Goal: Task Accomplishment & Management: Complete application form

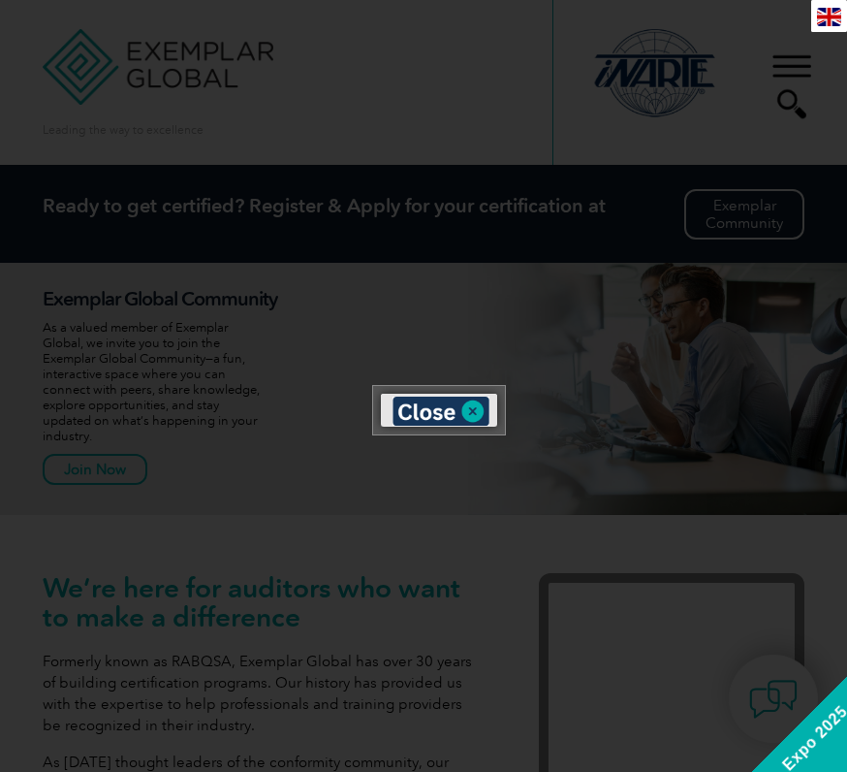
click at [815, 22] on div "en" at bounding box center [830, 16] width 36 height 32
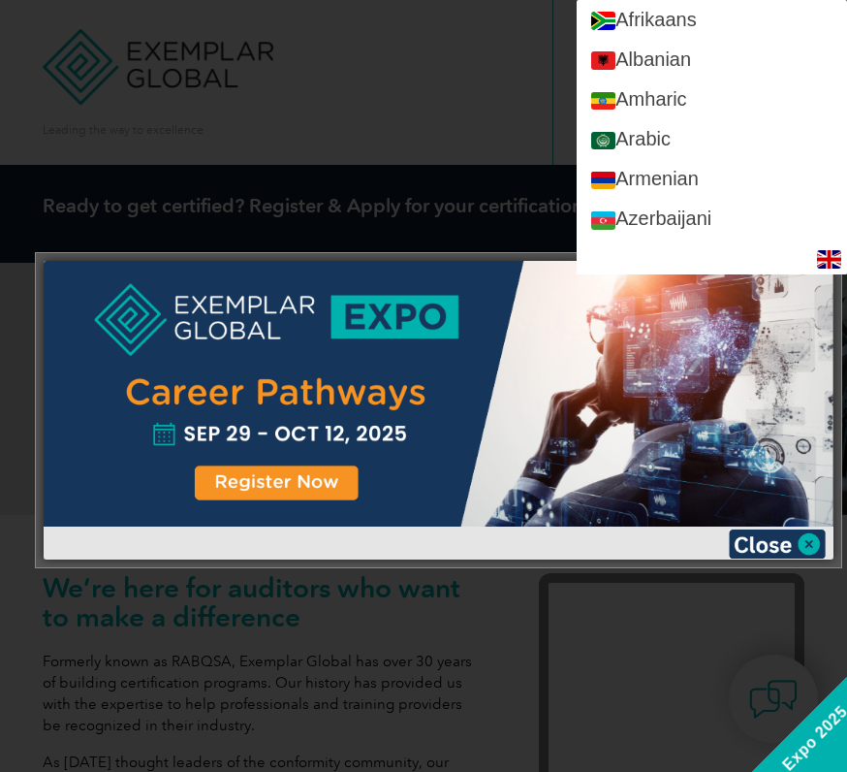
click at [447, 78] on div at bounding box center [423, 386] width 847 height 772
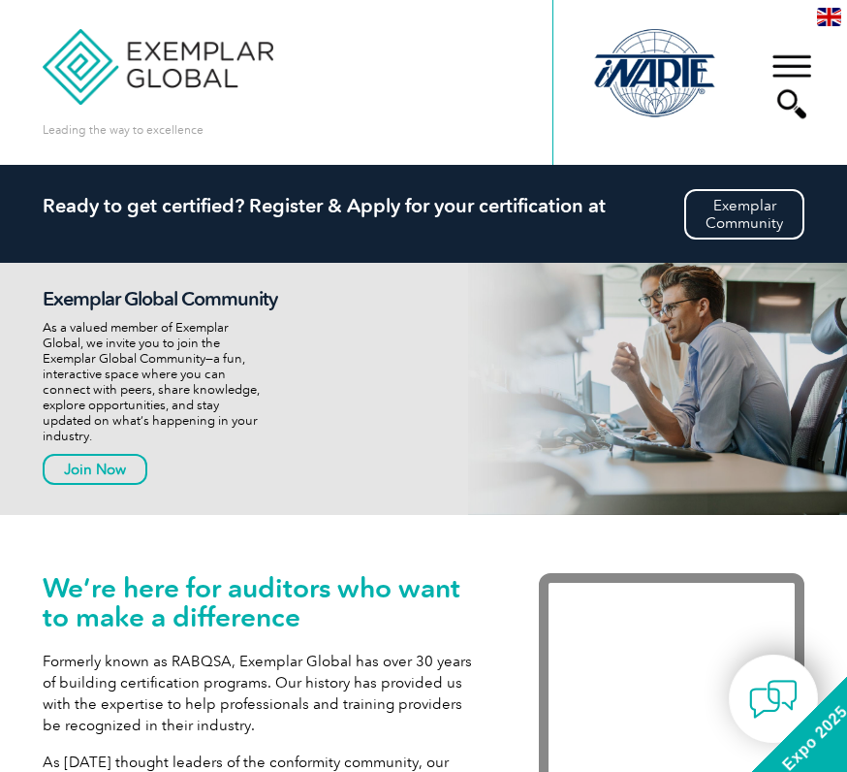
click at [796, 64] on div "▼" at bounding box center [792, 86] width 52 height 97
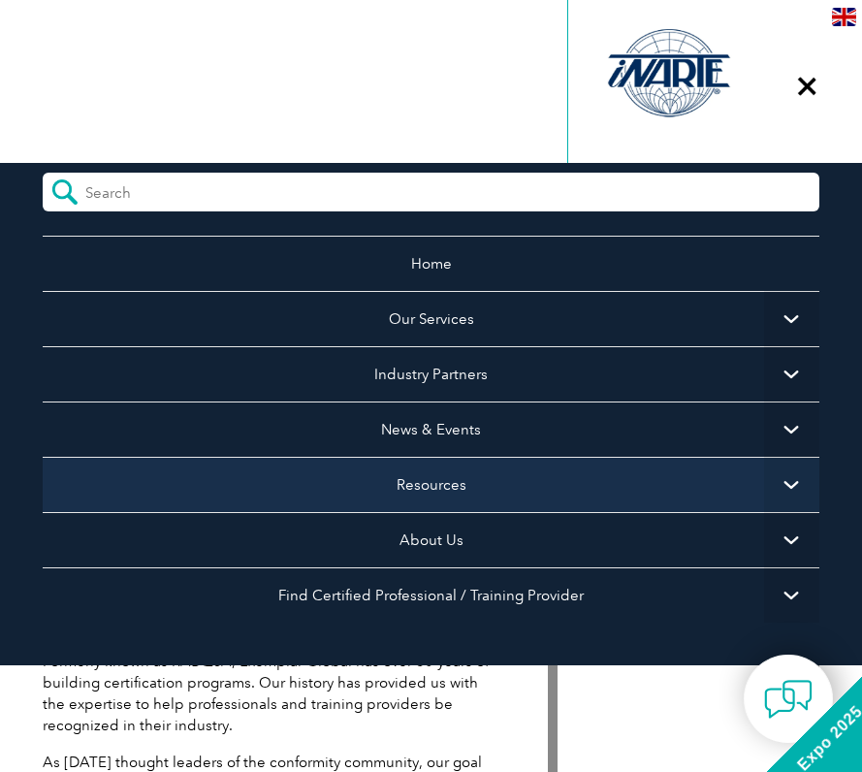
click at [528, 484] on link "Resources" at bounding box center [431, 484] width 776 height 55
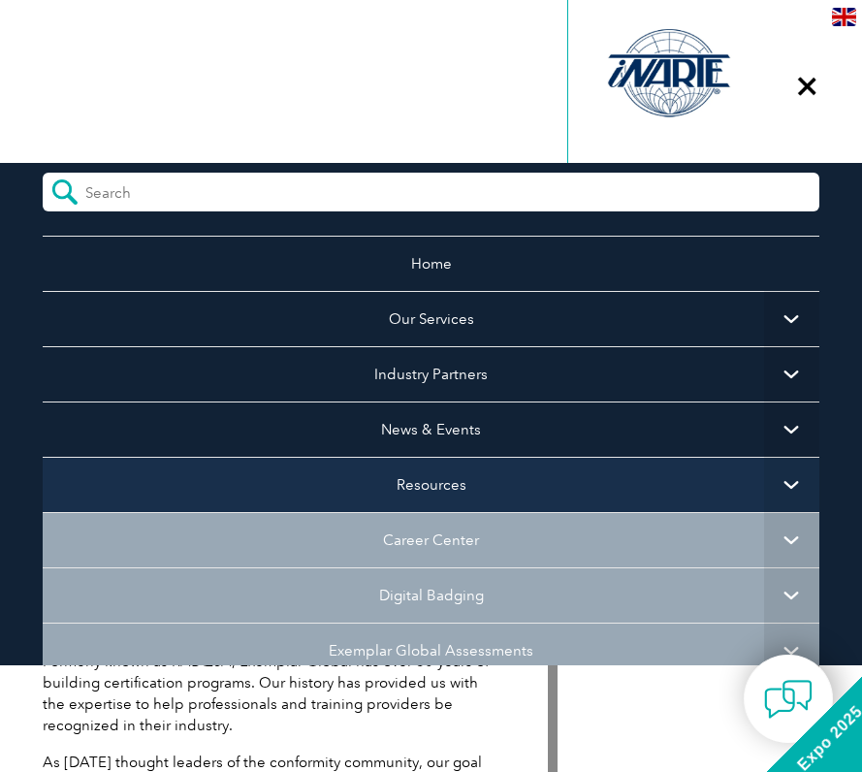
scroll to position [291, 0]
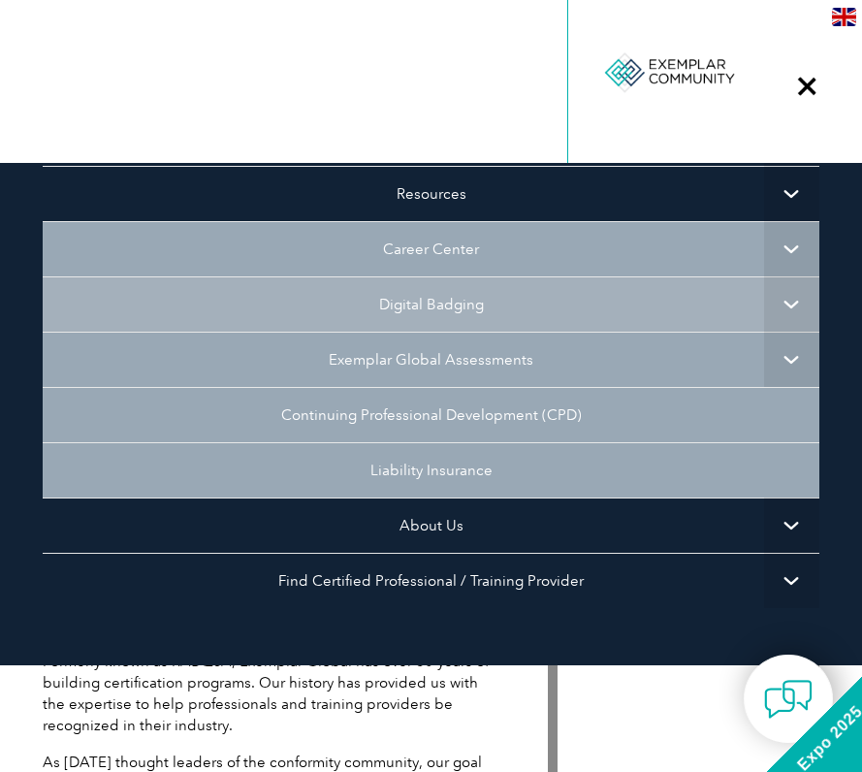
click at [613, 301] on link "Digital Badging" at bounding box center [431, 303] width 776 height 55
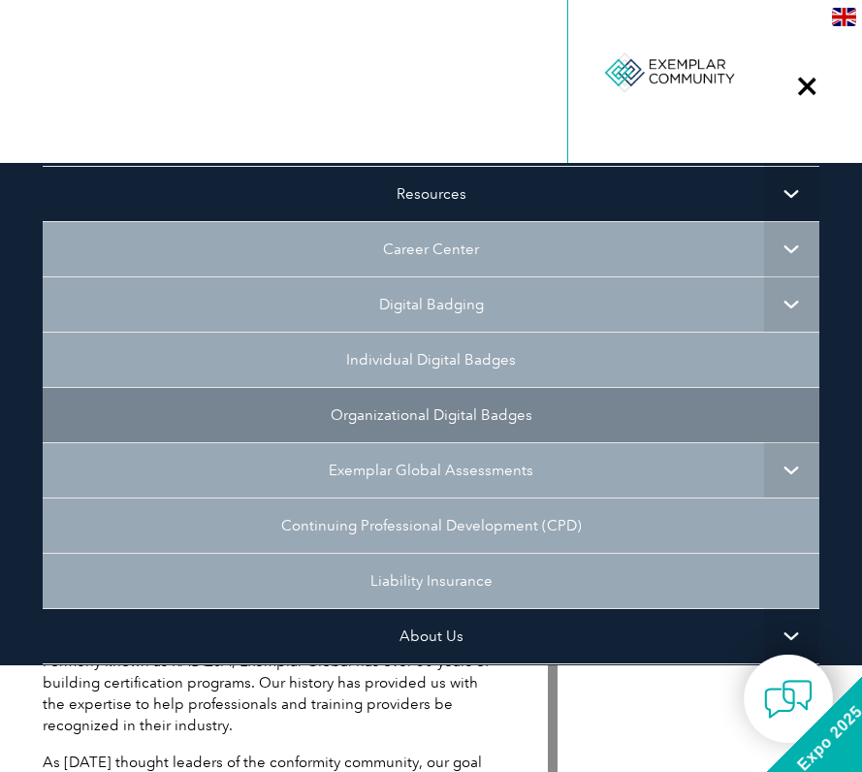
click at [459, 359] on link "Individual Digital Badges" at bounding box center [431, 359] width 776 height 55
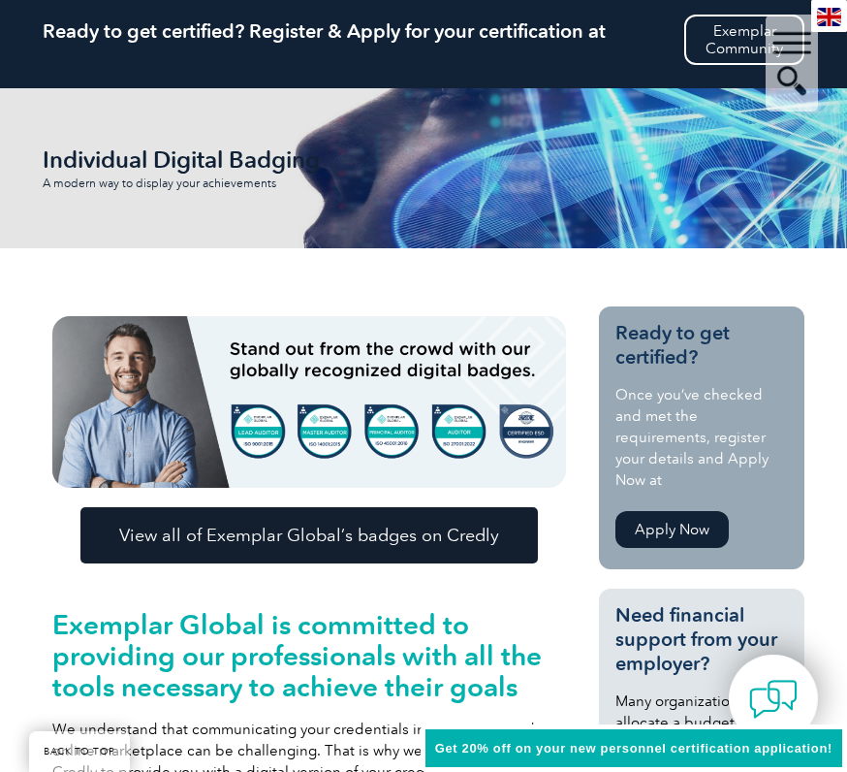
scroll to position [291, 0]
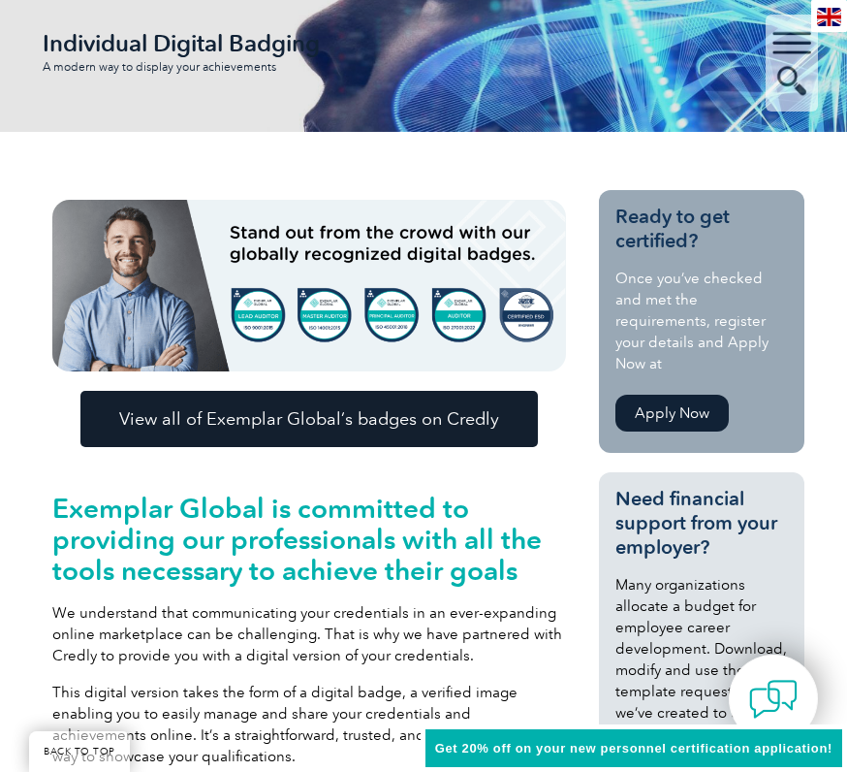
click at [380, 414] on span "View all of Exemplar Global’s badges on Credly" at bounding box center [309, 418] width 380 height 17
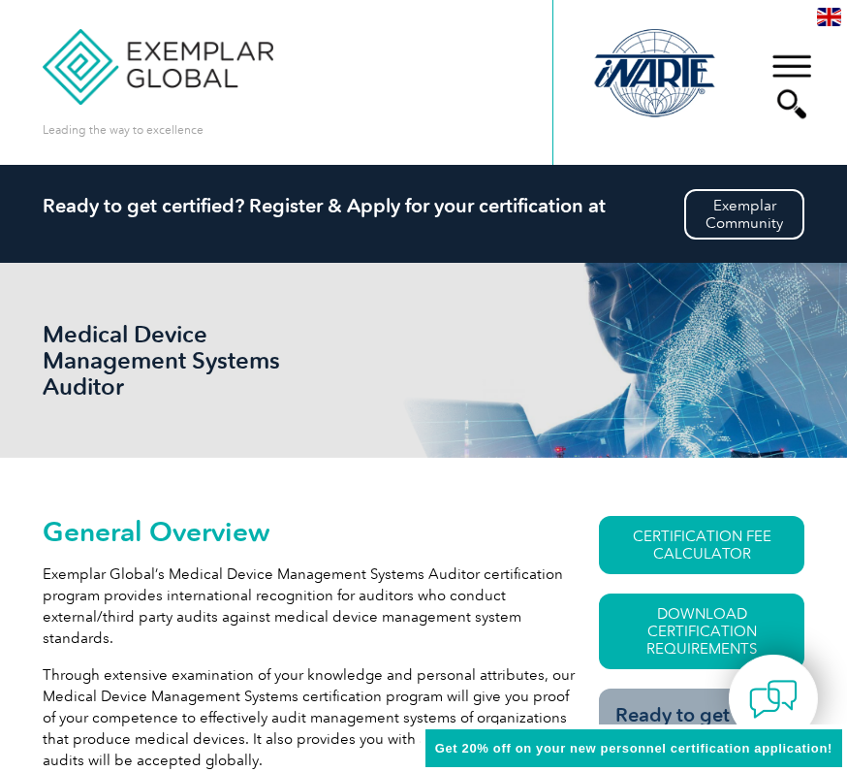
scroll to position [162, 0]
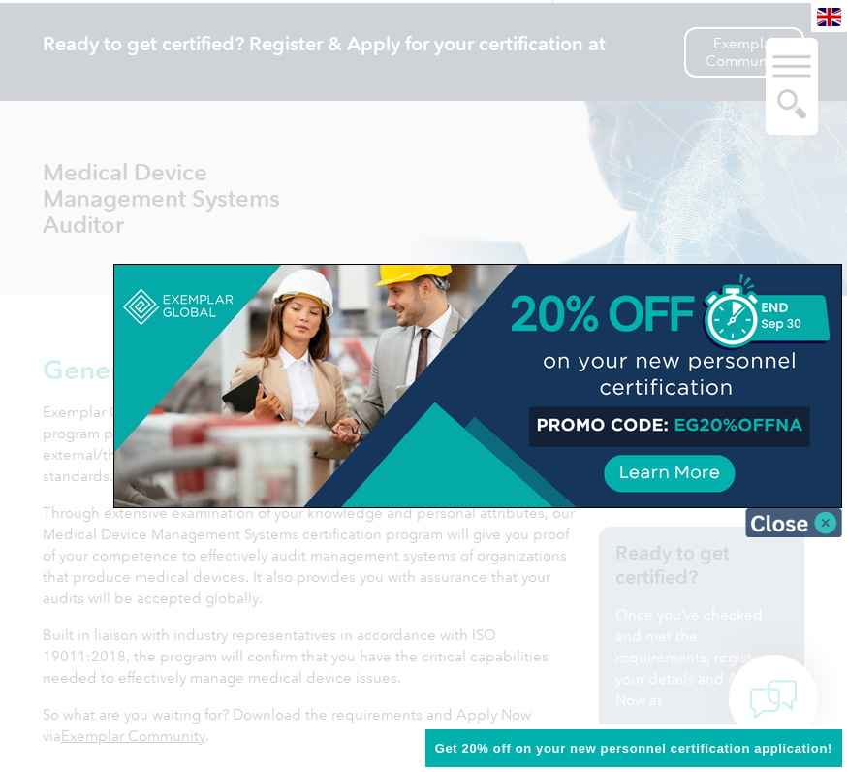
click at [804, 517] on img at bounding box center [794, 522] width 97 height 29
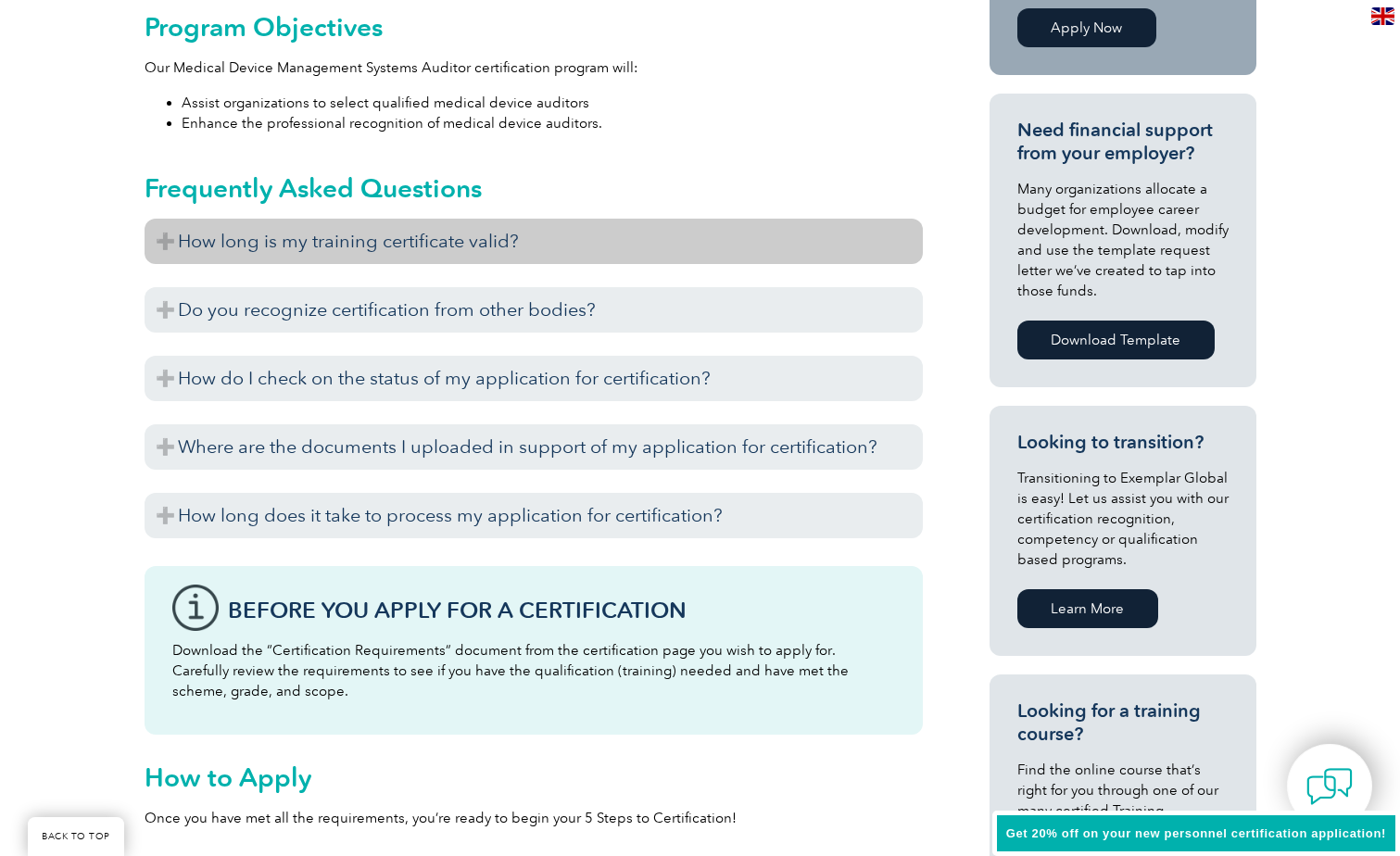
scroll to position [711, 0]
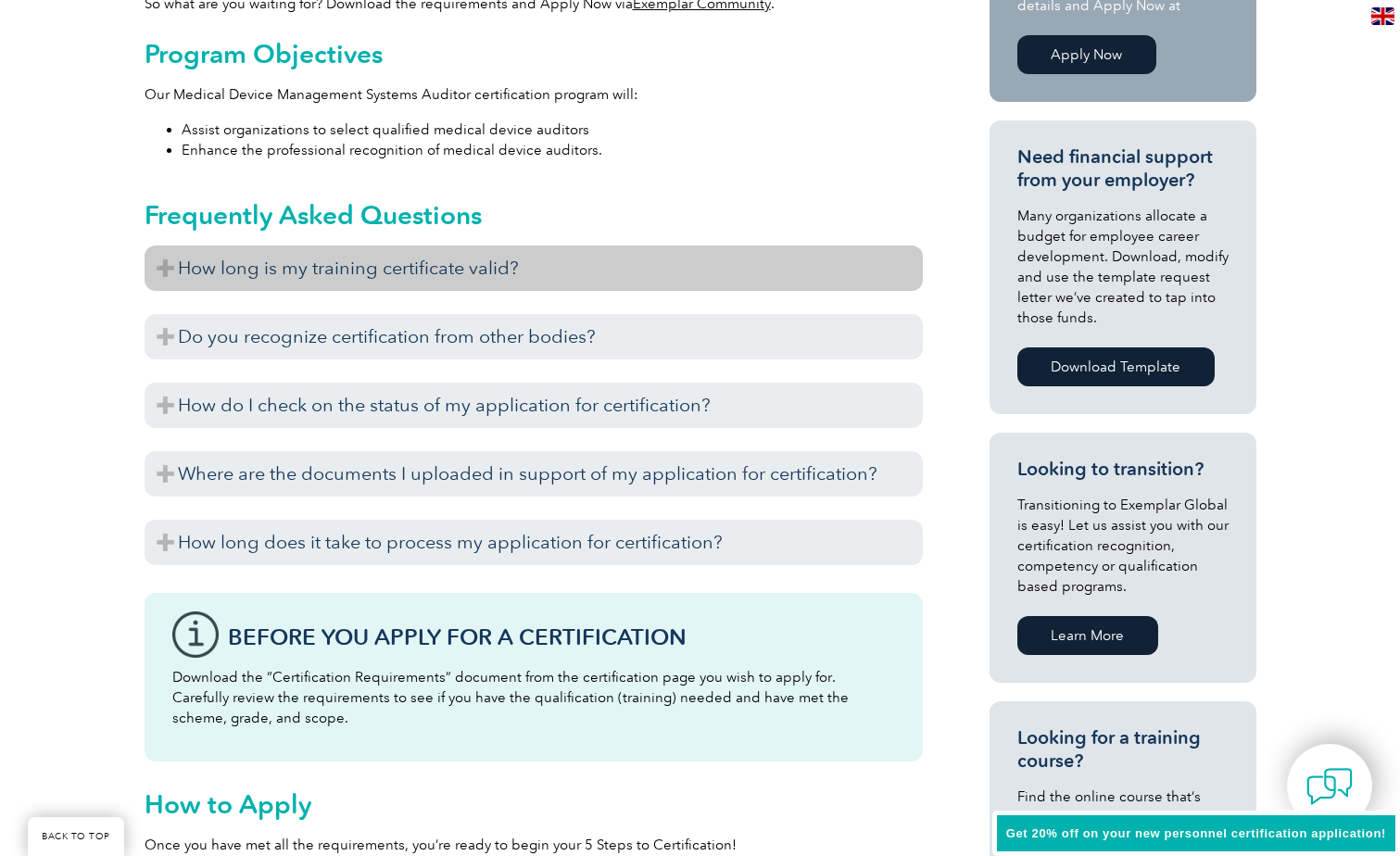
click at [412, 270] on h3 "How long is my training certificate valid?" at bounding box center [533, 268] width 778 height 46
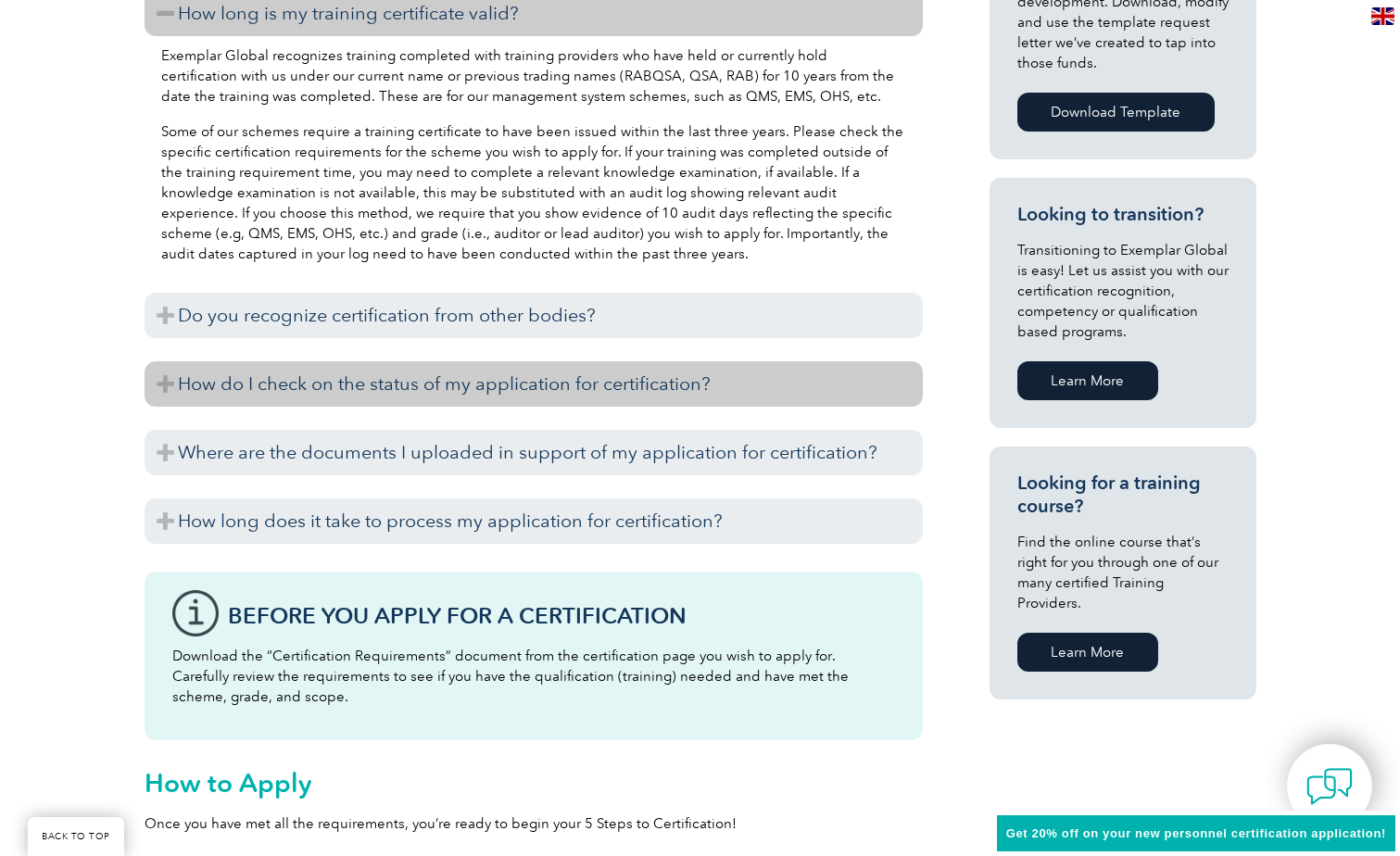
scroll to position [989, 0]
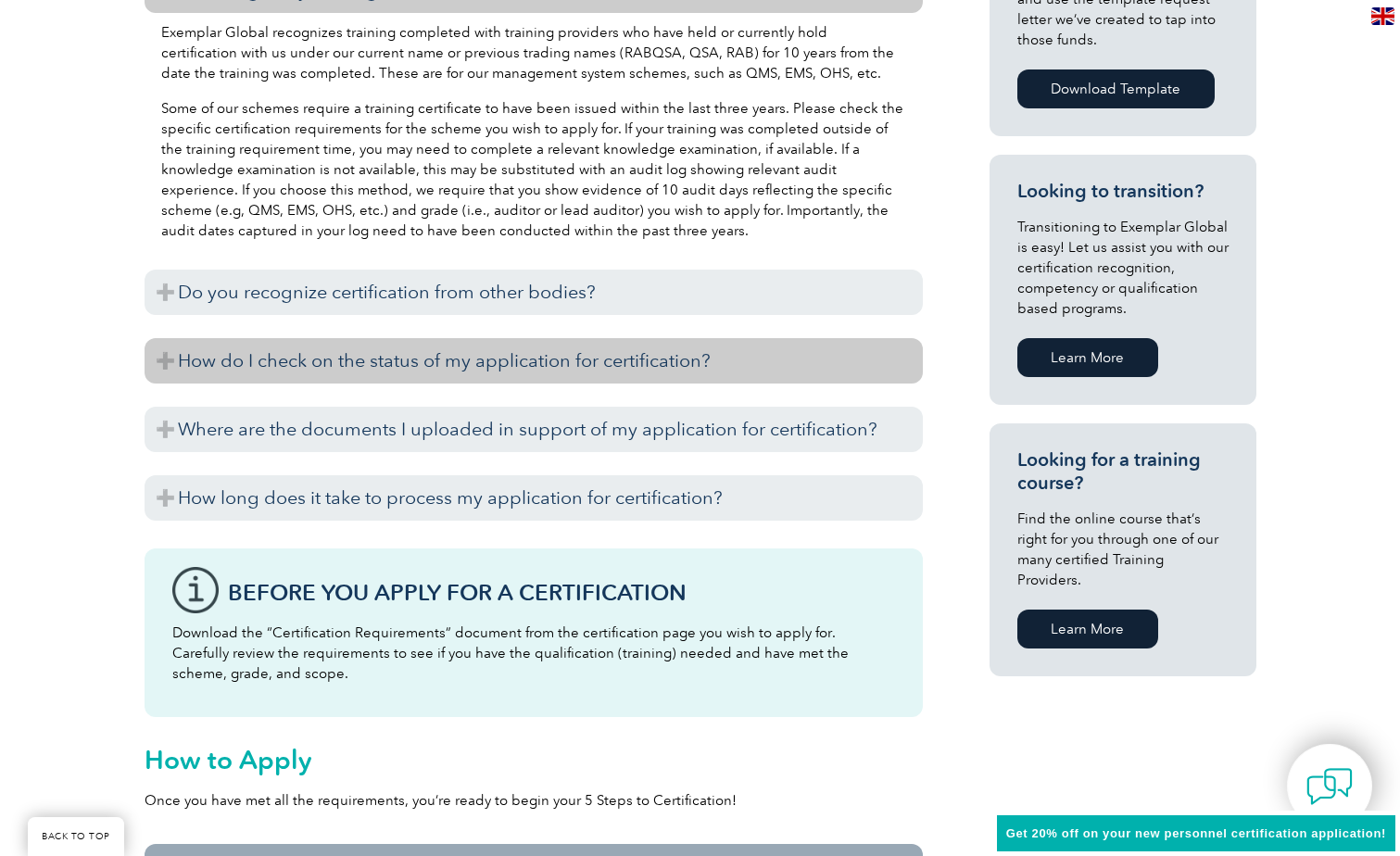
click at [343, 360] on h3 "How do I check on the status of my application for certification?" at bounding box center [533, 361] width 778 height 46
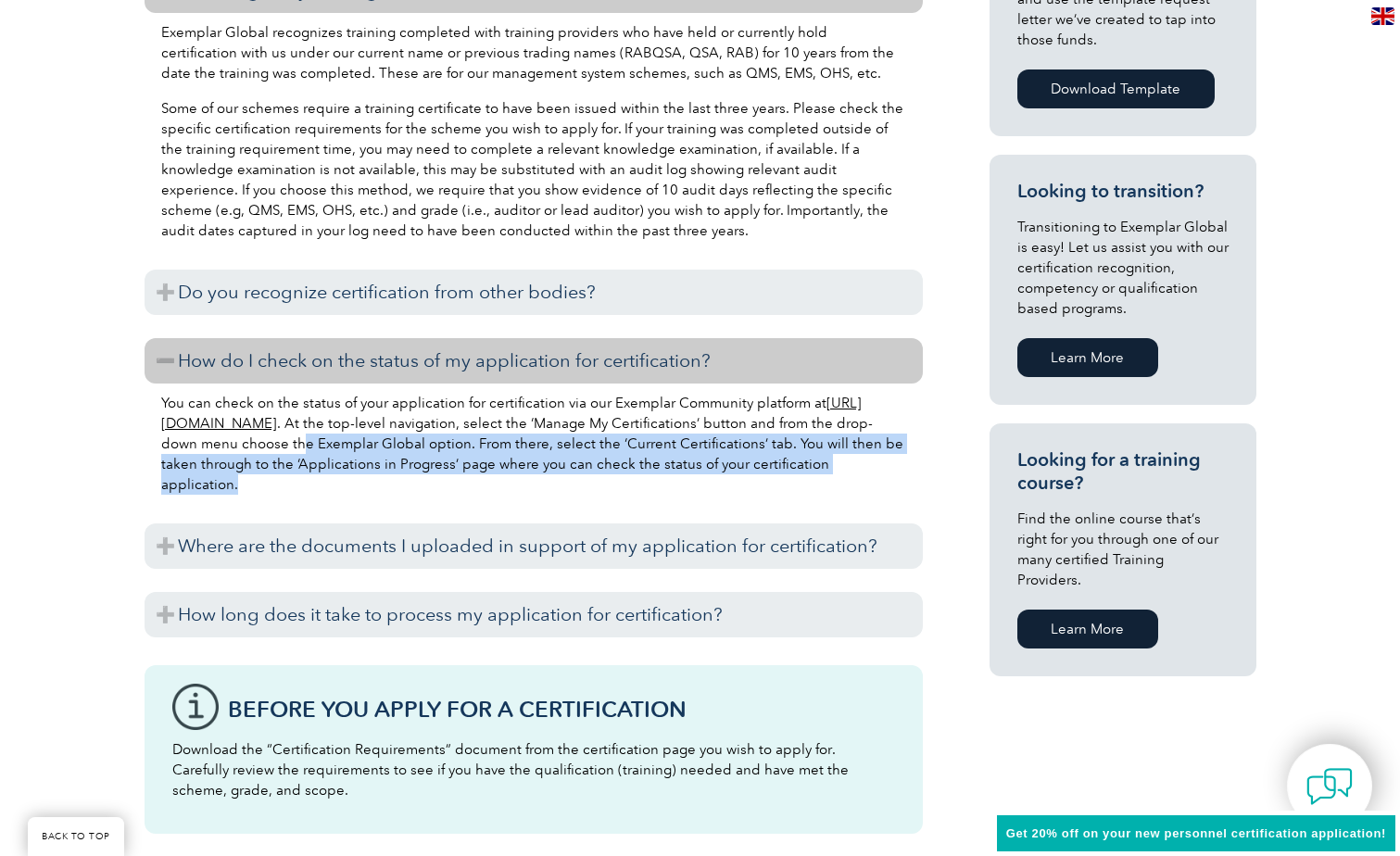
drag, startPoint x: 406, startPoint y: 444, endPoint x: 778, endPoint y: 480, distance: 373.7
click at [778, 480] on p "You can check on the status of your application for certification via our Exemp…" at bounding box center [534, 443] width 745 height 102
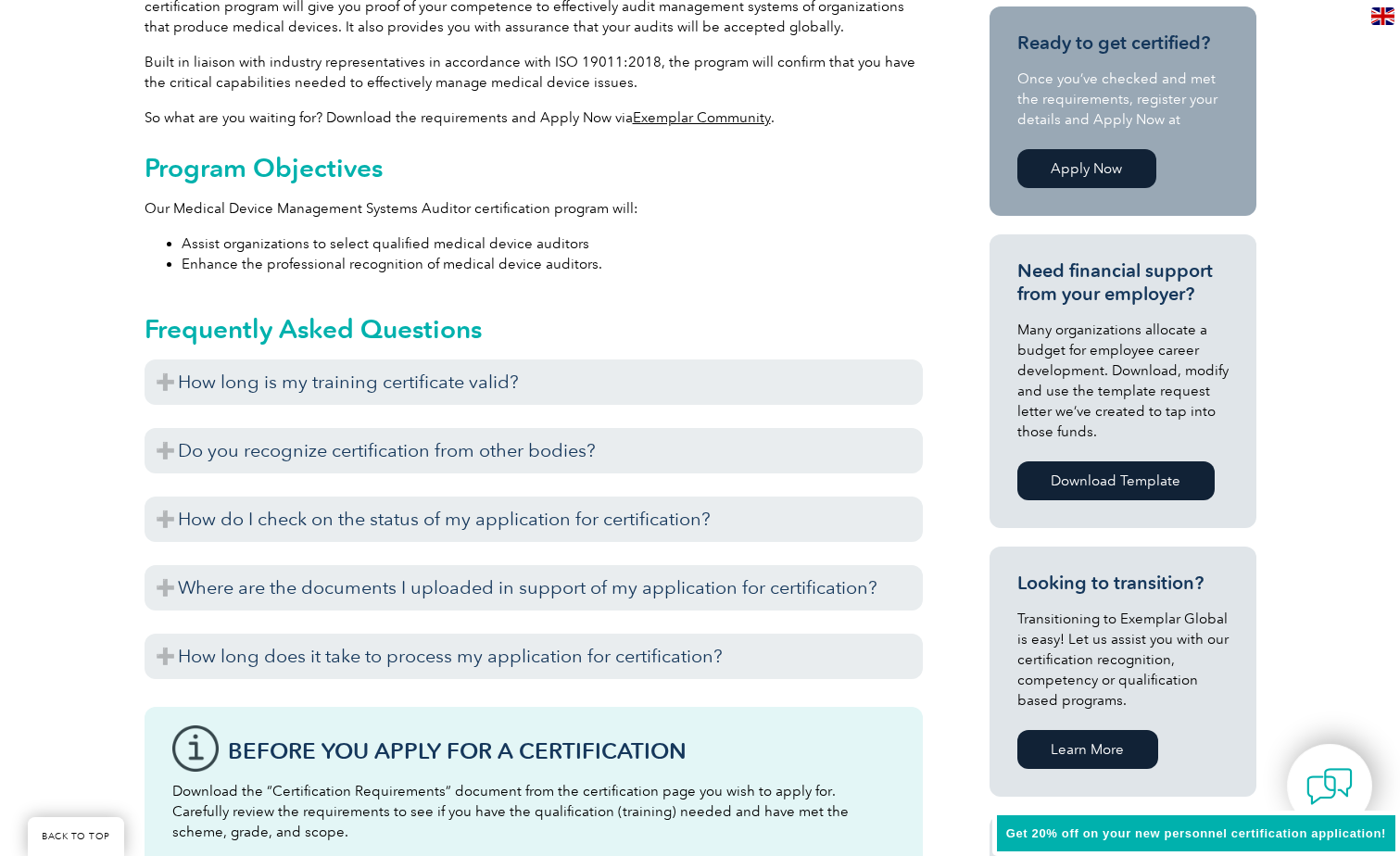
scroll to position [198, 0]
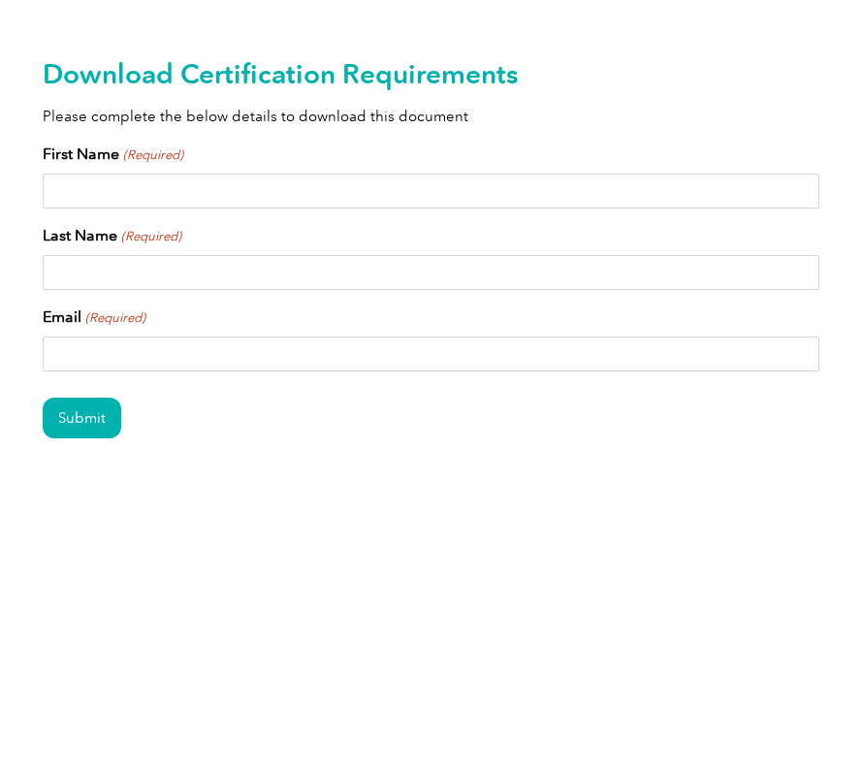
click at [288, 200] on input "First Name (Required)" at bounding box center [431, 191] width 776 height 35
type input "Timothy"
type input "Desmarais"
type input "tim.desmarais@arthrex.com"
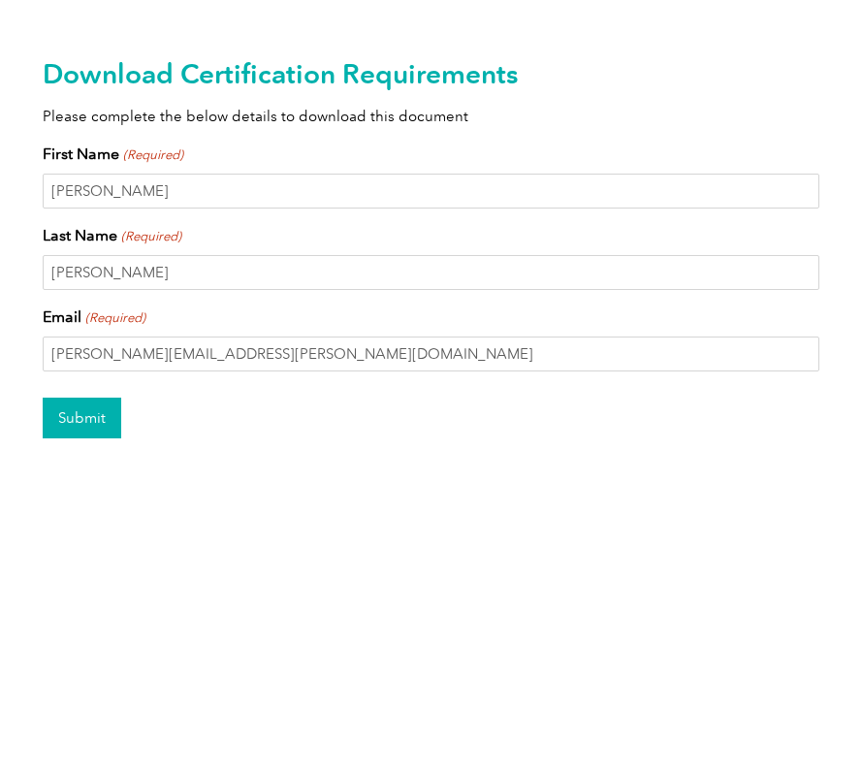
click at [85, 425] on input "Submit" at bounding box center [82, 418] width 79 height 41
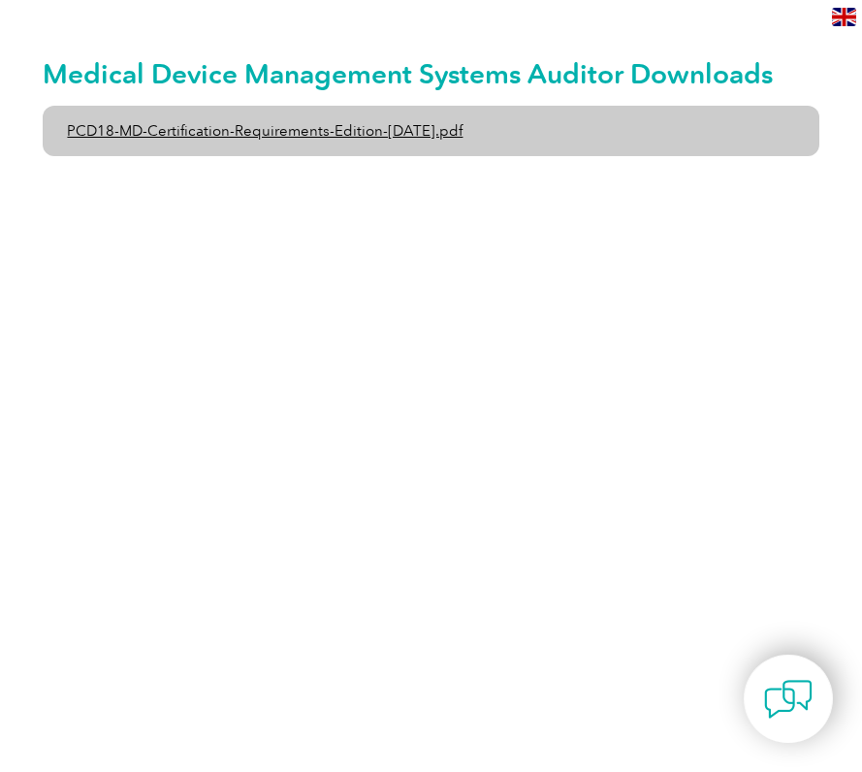
click at [426, 136] on link "PCD18-MD-Certification-Requirements-Edition-[DATE].pdf" at bounding box center [431, 131] width 776 height 50
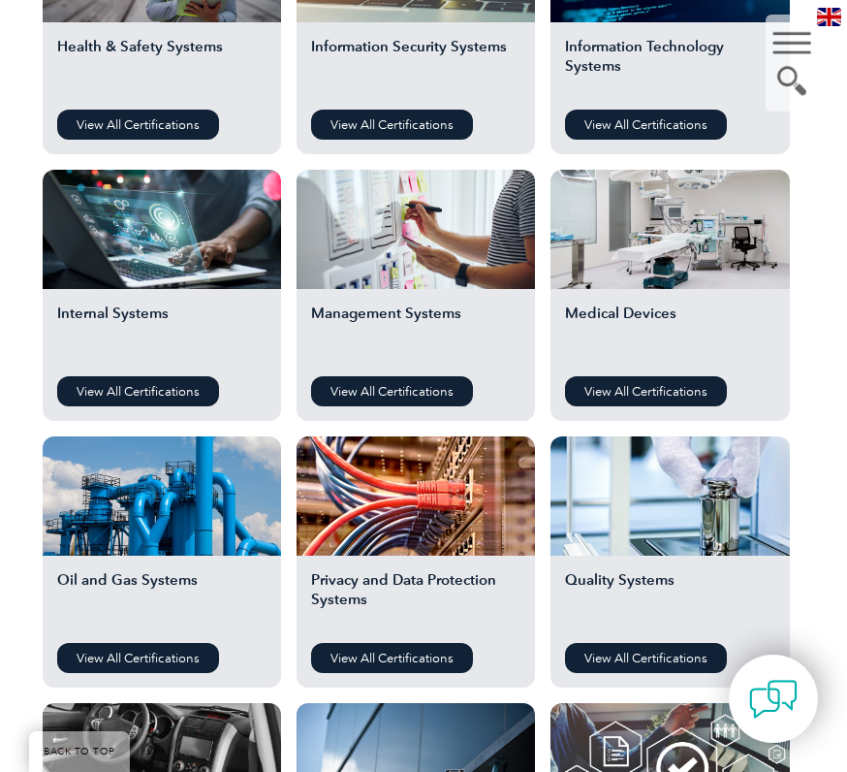
scroll to position [1164, 0]
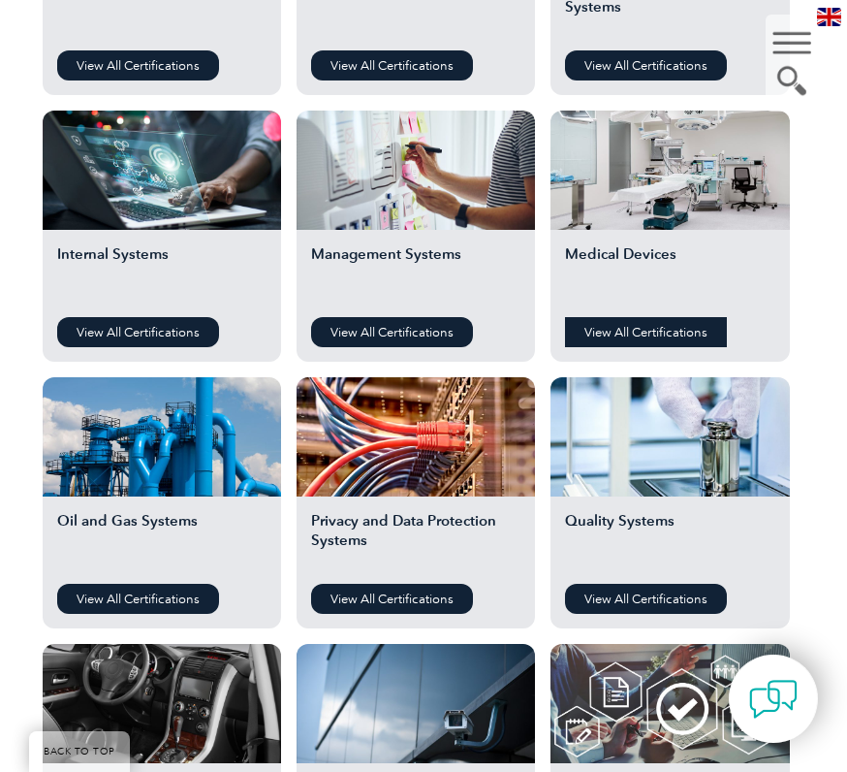
click at [662, 333] on link "View All Certifications" at bounding box center [646, 332] width 162 height 30
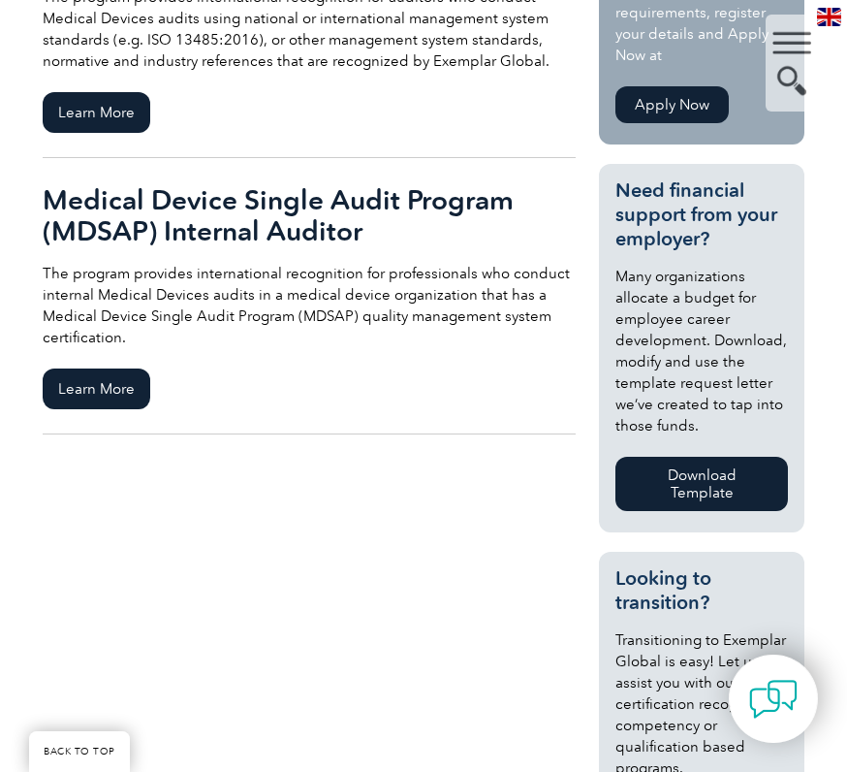
scroll to position [291, 0]
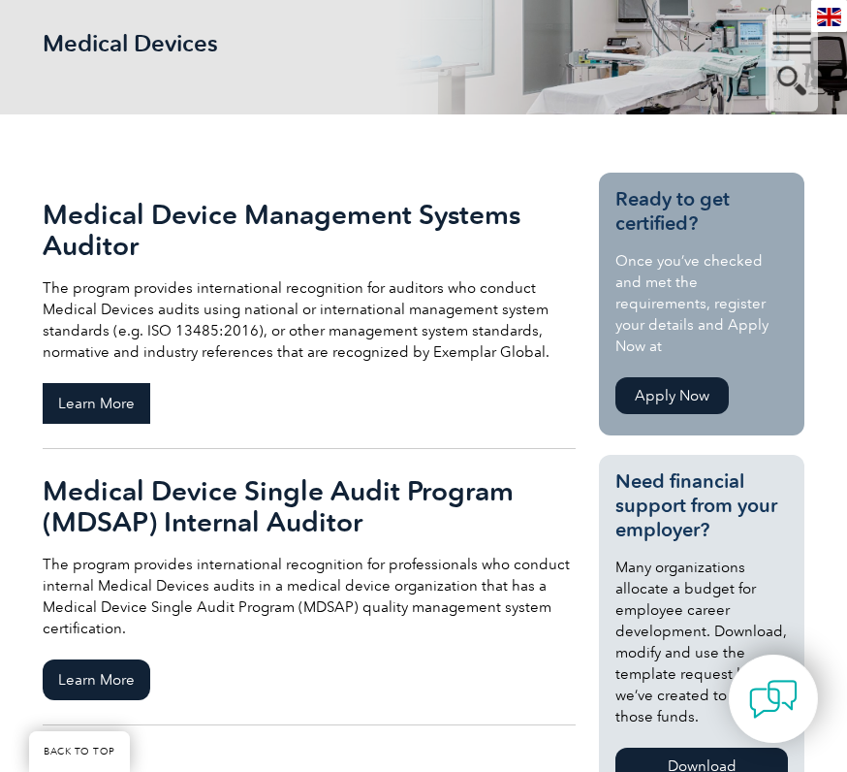
click at [101, 396] on span "Learn More" at bounding box center [97, 403] width 108 height 41
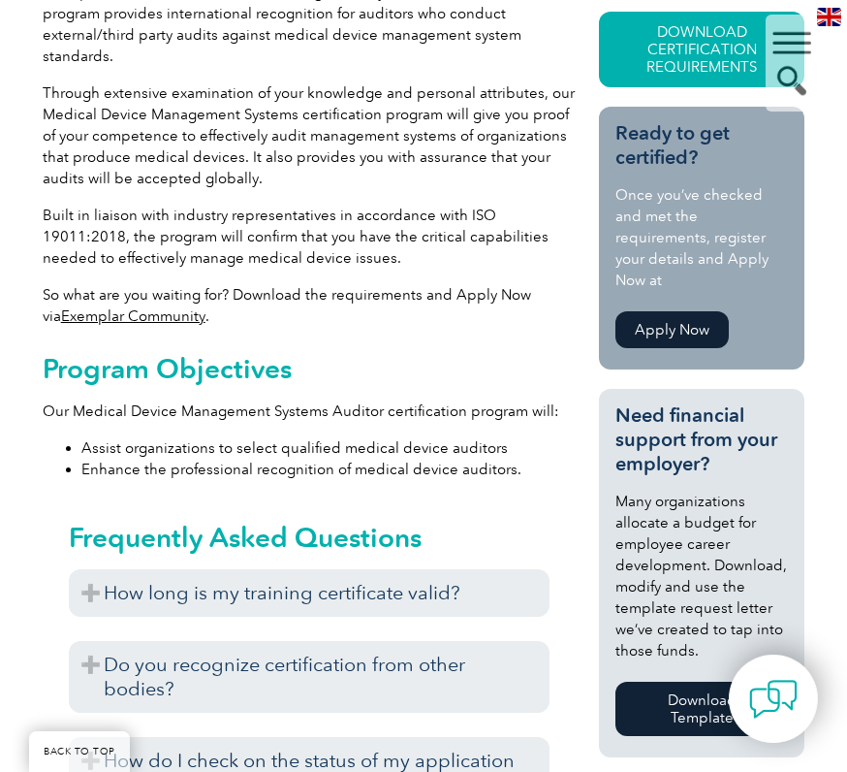
scroll to position [873, 0]
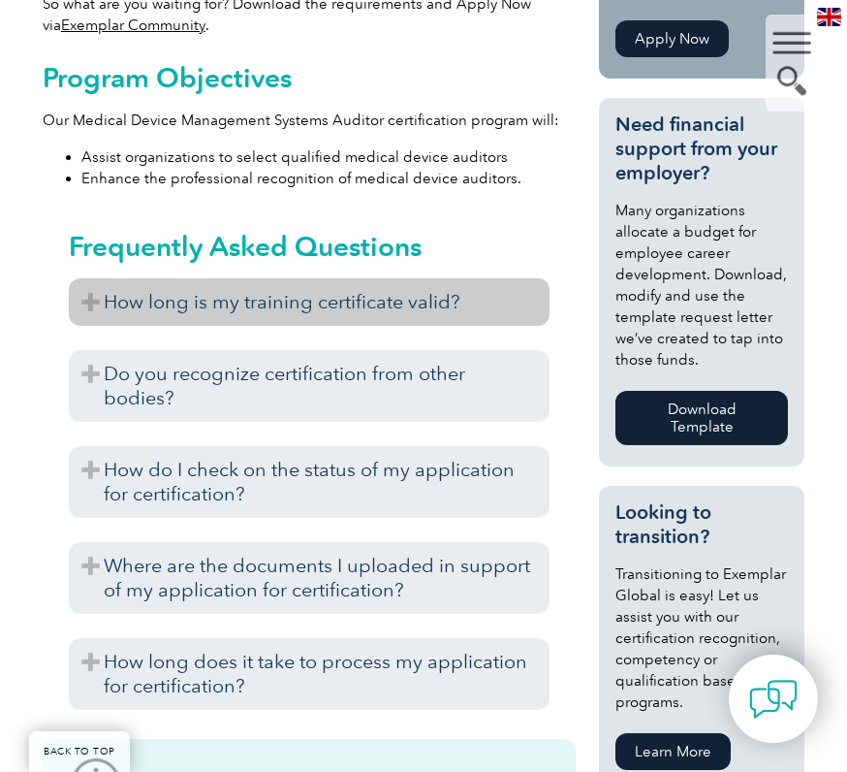
click at [246, 305] on h3 "How long is my training certificate valid?" at bounding box center [309, 302] width 481 height 48
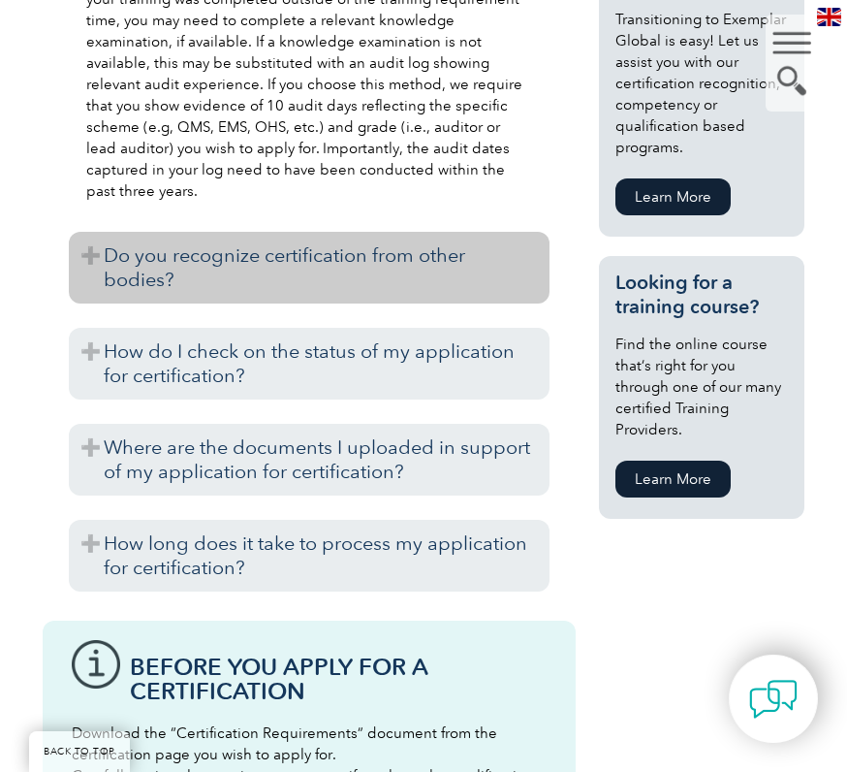
scroll to position [1454, 0]
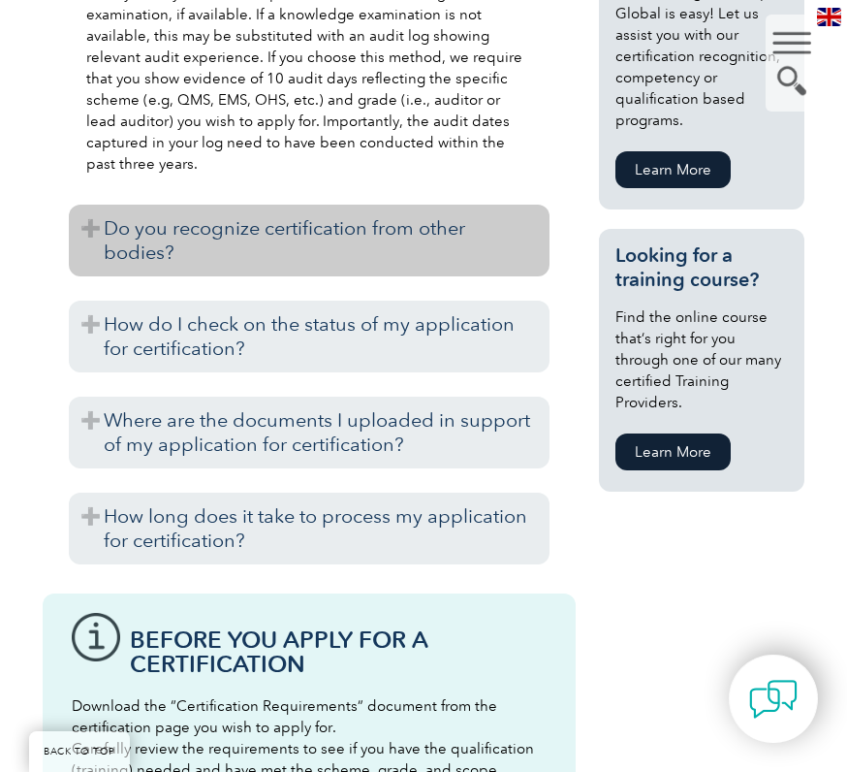
click at [456, 244] on h3 "Do you recognize certification from other bodies?" at bounding box center [309, 241] width 481 height 72
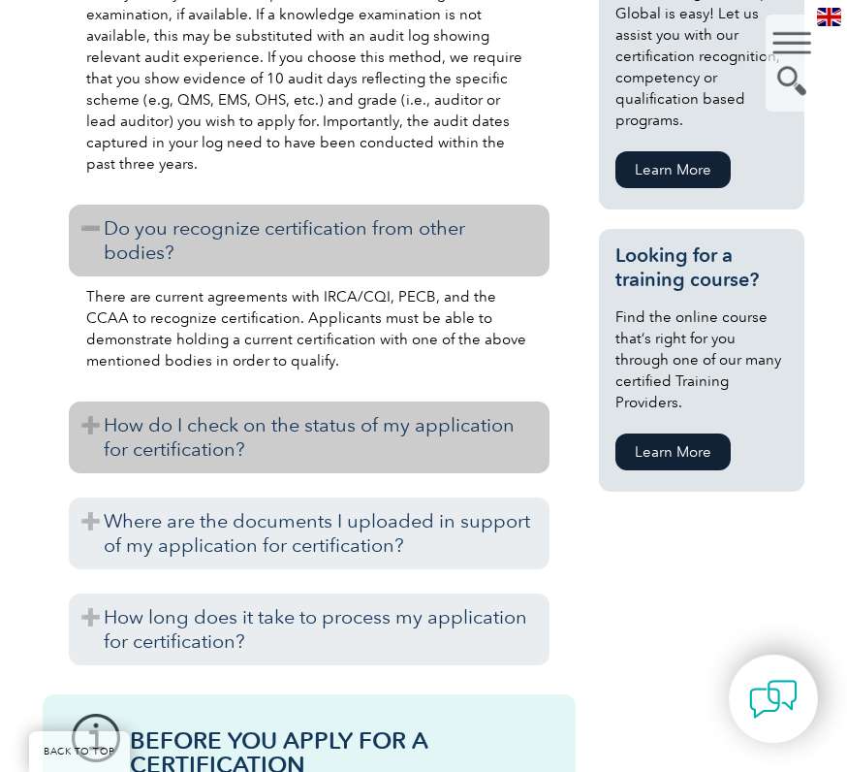
click at [507, 450] on h3 "How do I check on the status of my application for certification?" at bounding box center [309, 437] width 481 height 72
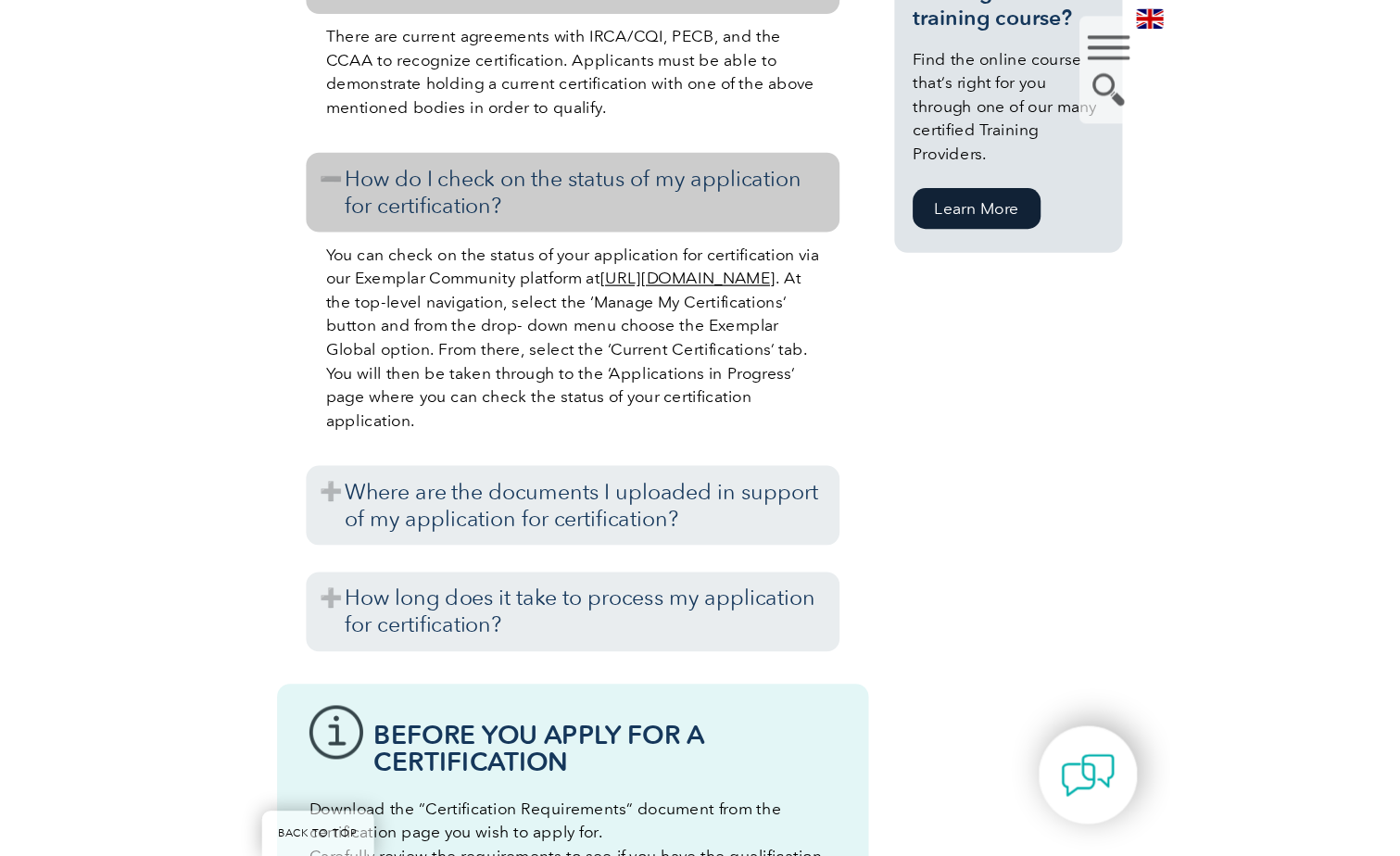
scroll to position [1667, 0]
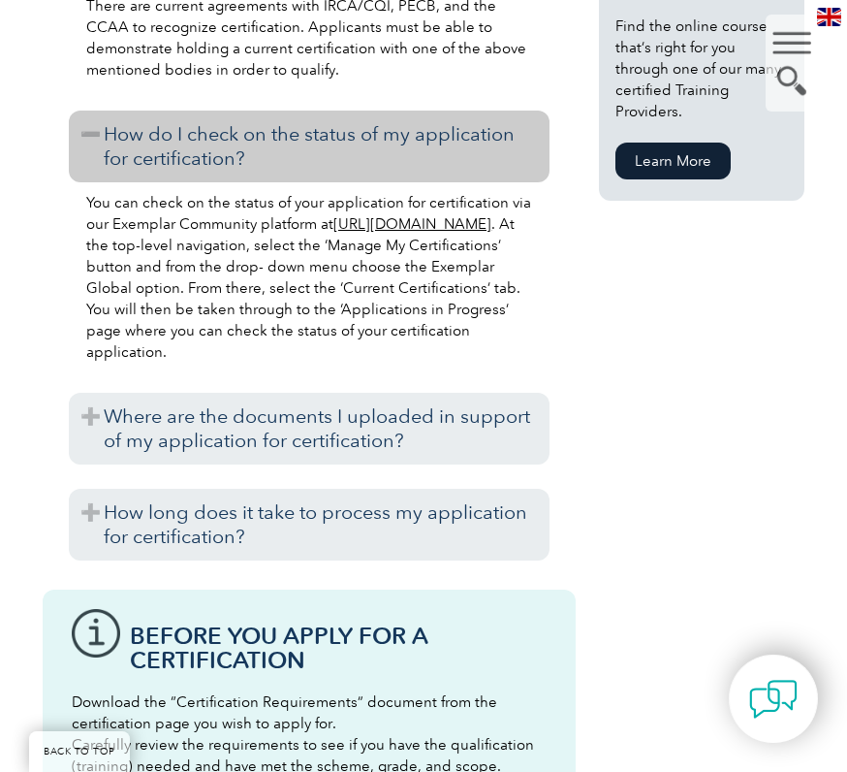
click at [334, 233] on link "[URL][DOMAIN_NAME]" at bounding box center [413, 223] width 158 height 17
